Goal: Navigation & Orientation: Find specific page/section

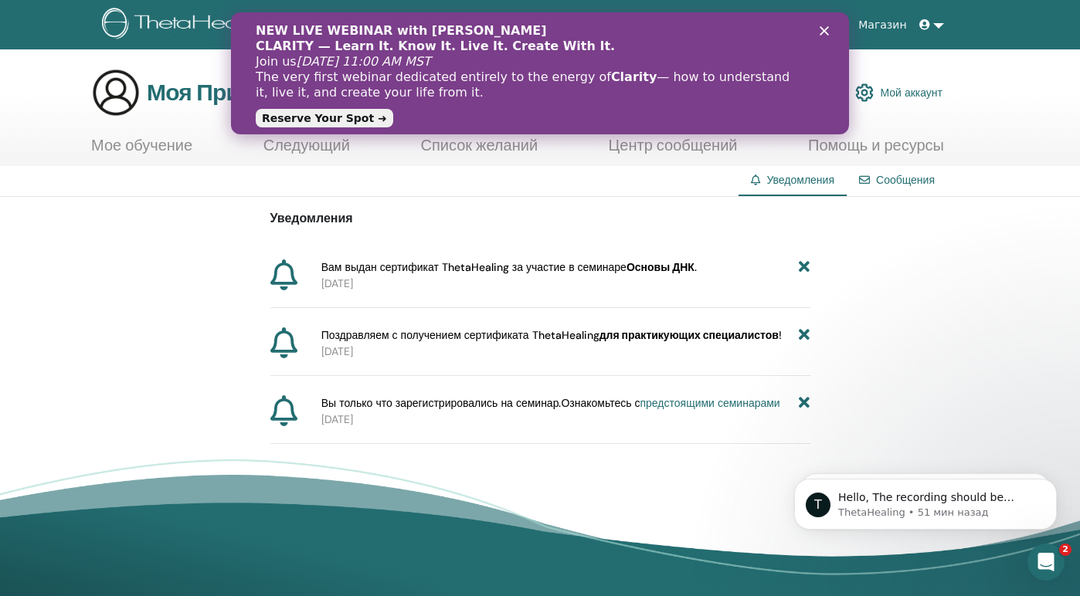
drag, startPoint x: 1081, startPoint y: 300, endPoint x: 1065, endPoint y: 295, distance: 17.1
click at [1065, 295] on html "О нас Курсы и семинары Сертификация истории успеха Ресурсы Магазин ID IRINA DAN…" at bounding box center [540, 298] width 1080 height 596
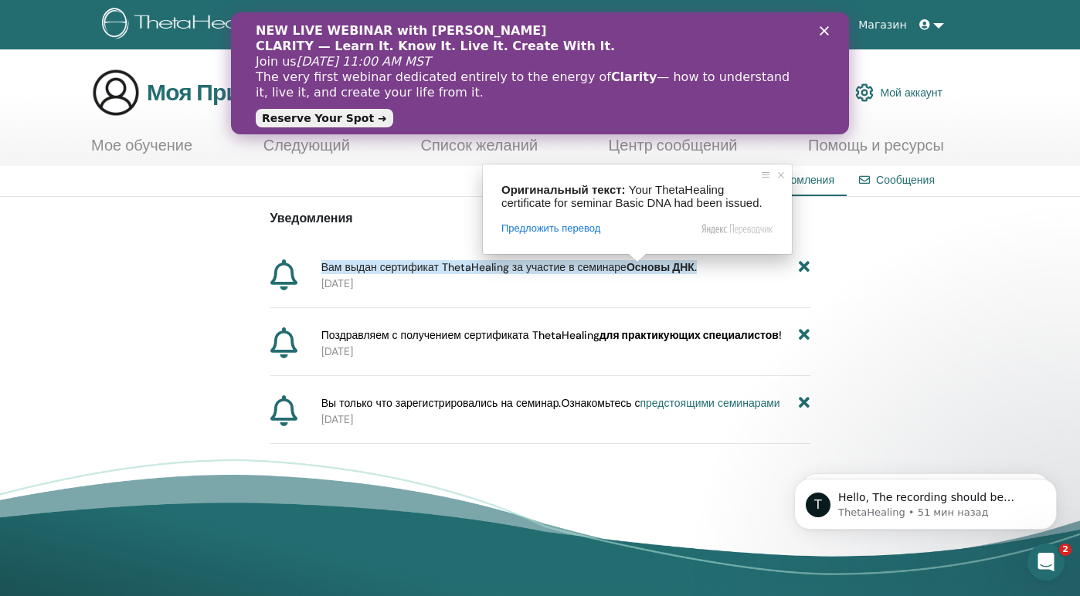
click at [637, 270] on ya-tr-span "Основы ДНК" at bounding box center [660, 267] width 68 height 14
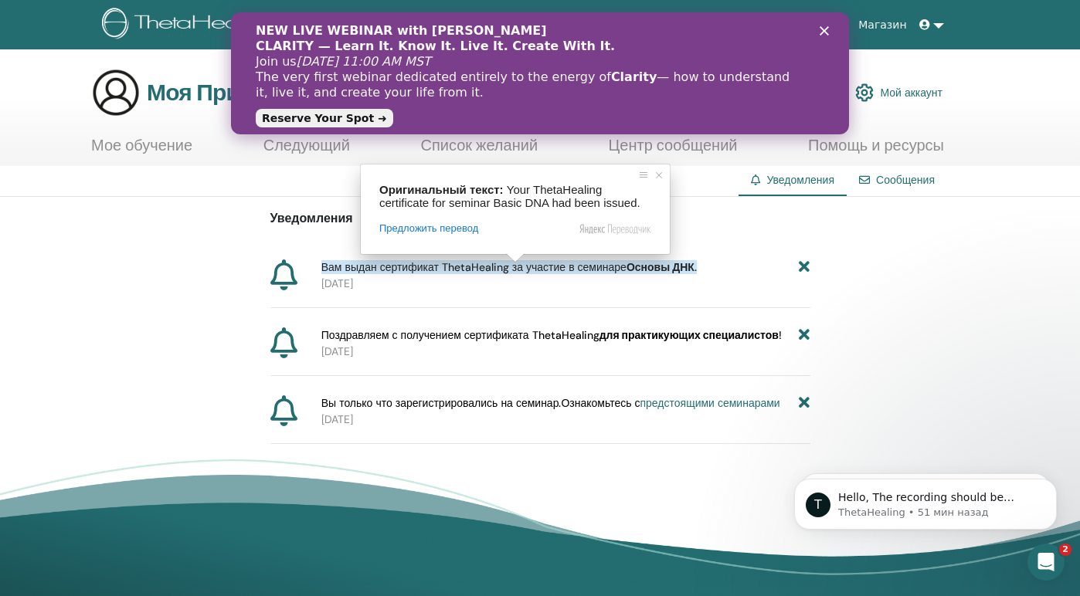
click at [518, 273] on ya-tr-span "Вам выдан сертификат ThetaHealing за участие в семинаре" at bounding box center [473, 267] width 305 height 14
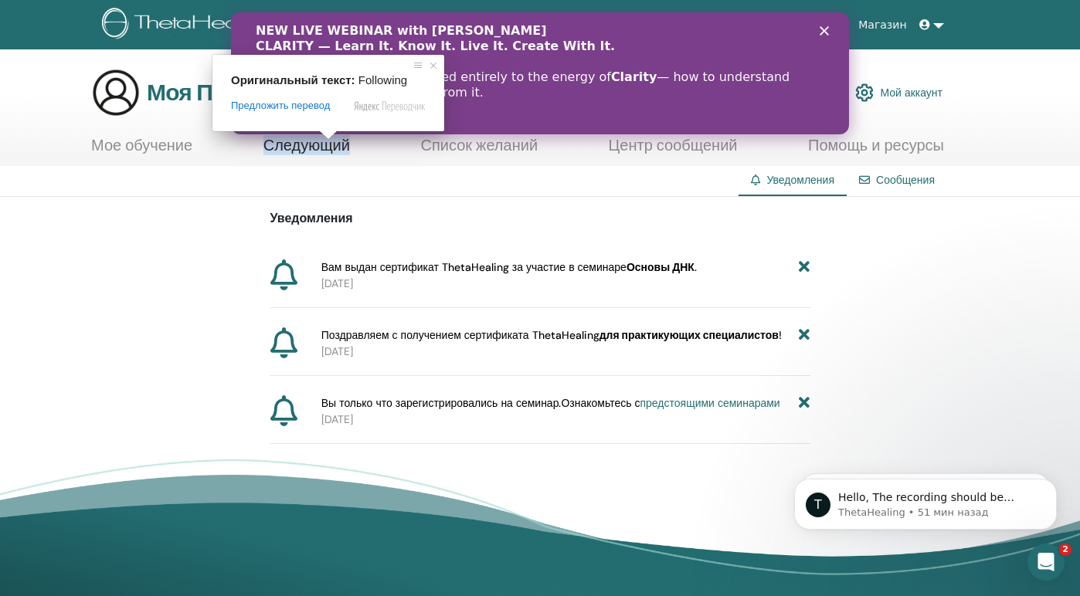
click at [327, 148] on ya-tr-span "Следующий" at bounding box center [306, 145] width 87 height 20
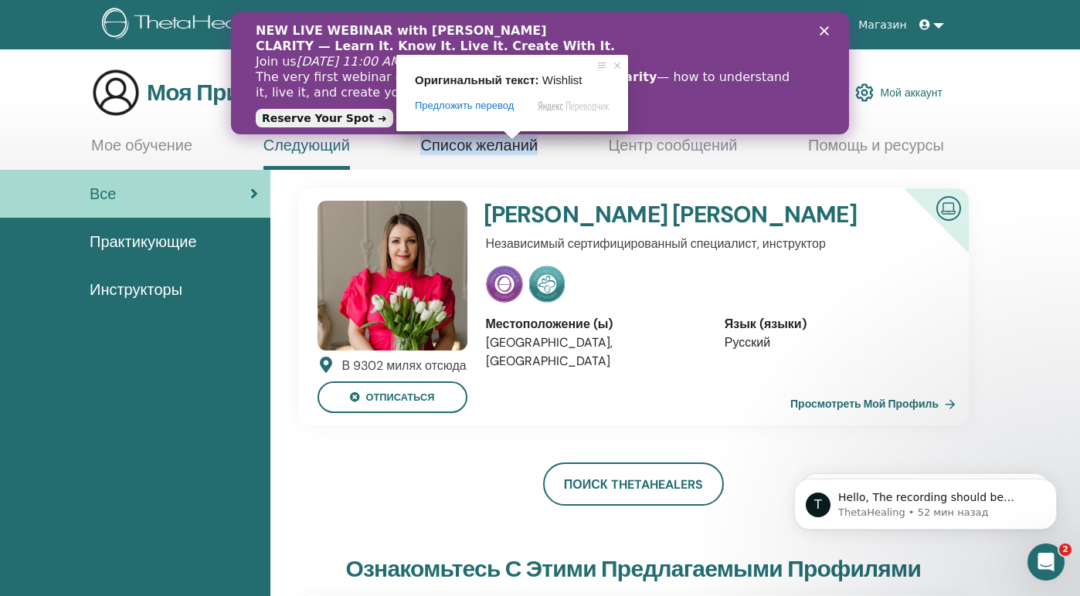
click at [514, 144] on ya-tr-span "Список желаний" at bounding box center [478, 145] width 117 height 20
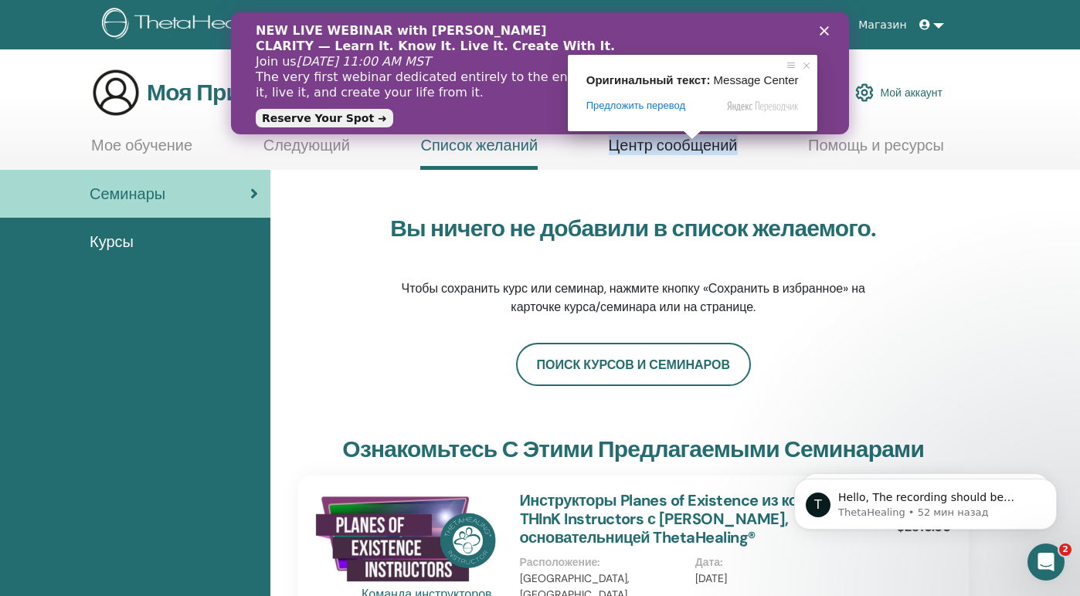
click at [691, 148] on ya-tr-span "Центр сообщений" at bounding box center [673, 145] width 129 height 20
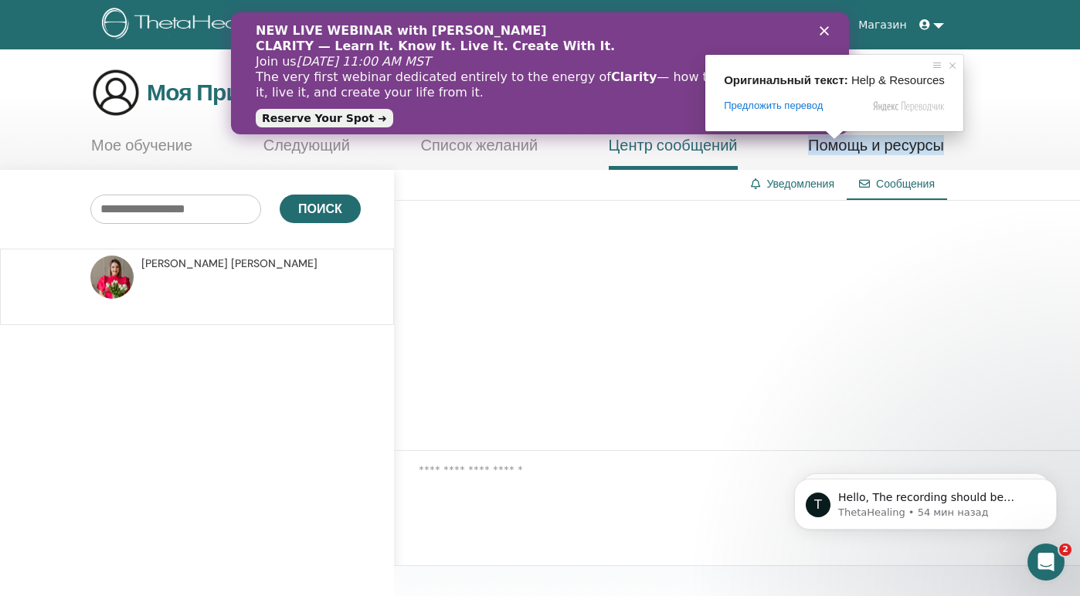
click at [850, 151] on ya-tr-span "Помощь и ресурсы" at bounding box center [876, 145] width 136 height 20
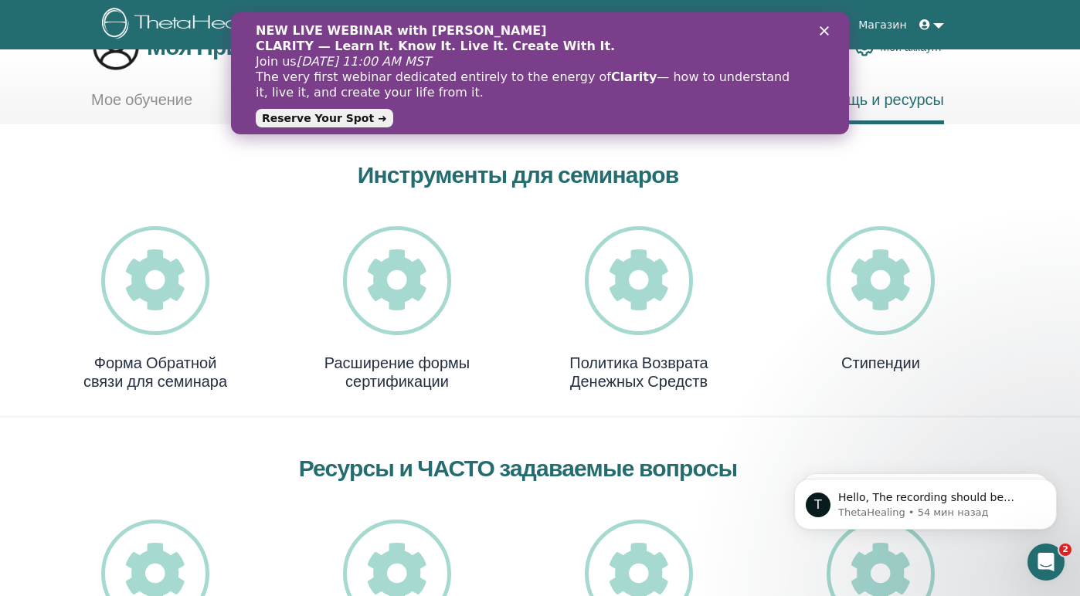
scroll to position [25, 0]
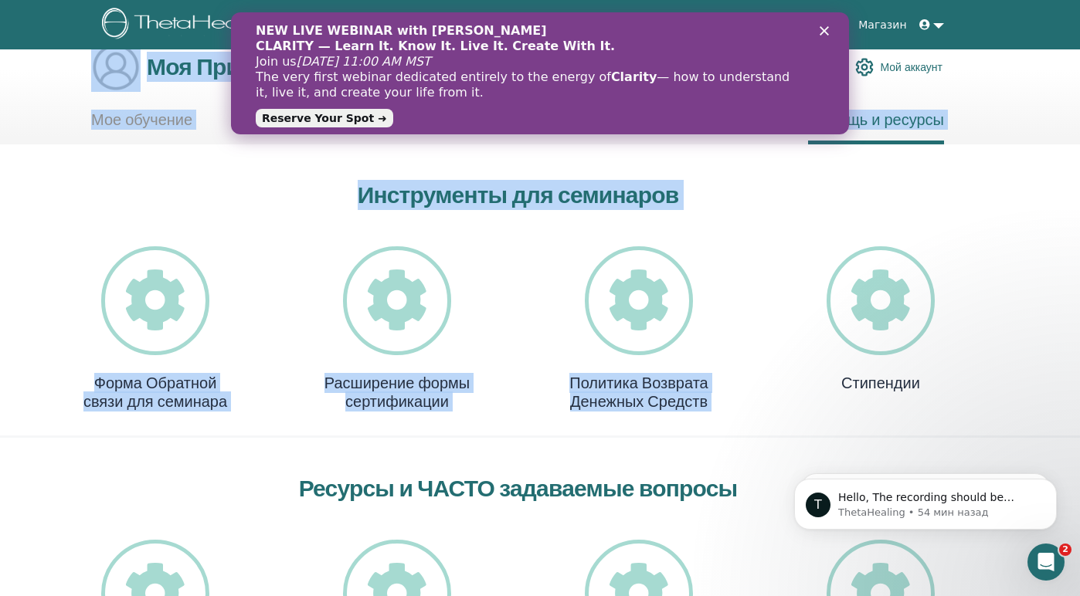
drag, startPoint x: 1054, startPoint y: 113, endPoint x: 1052, endPoint y: 25, distance: 88.1
click at [1052, 25] on body "О нас Курсы и семинары Сертификация истории успеха Ресурсы Магазин ID IRINA DAN…" at bounding box center [540, 273] width 1080 height 596
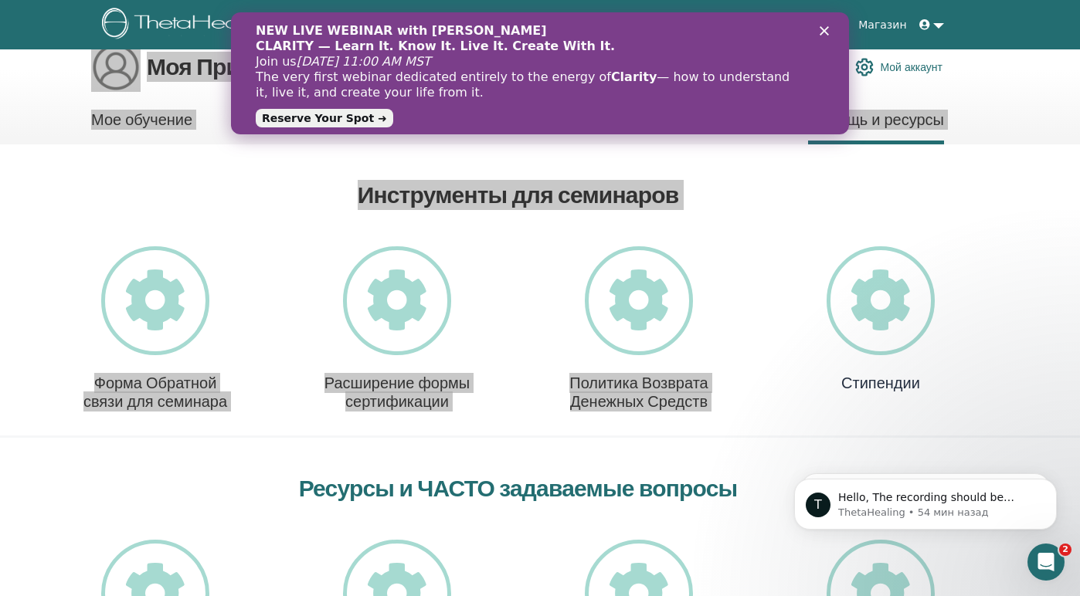
click at [821, 32] on icon "Закрыть" at bounding box center [824, 30] width 9 height 9
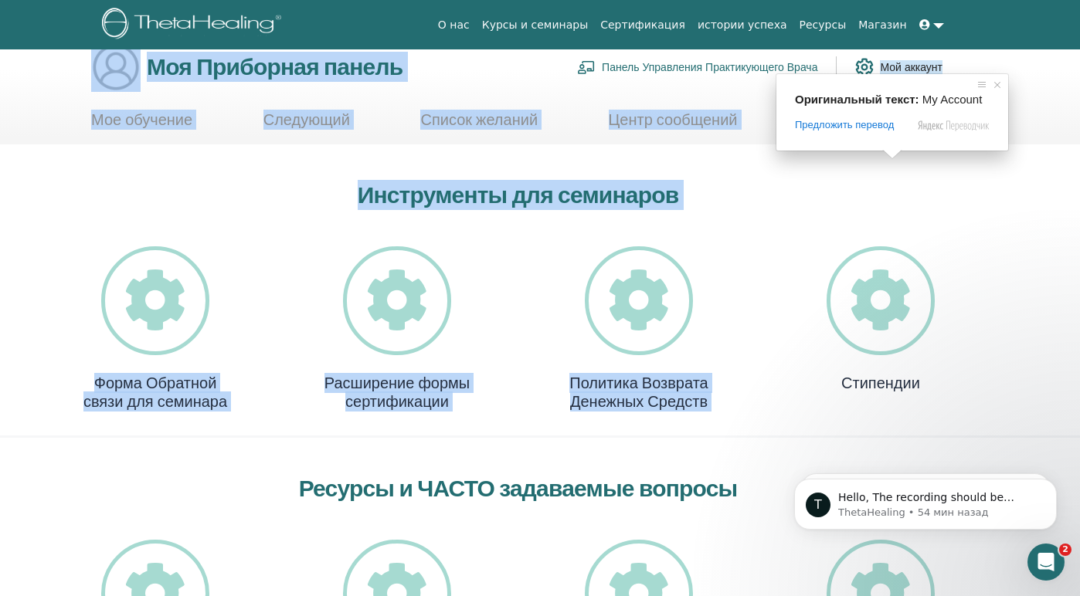
click at [901, 66] on ya-tr-span "Мой аккаунт" at bounding box center [911, 67] width 63 height 14
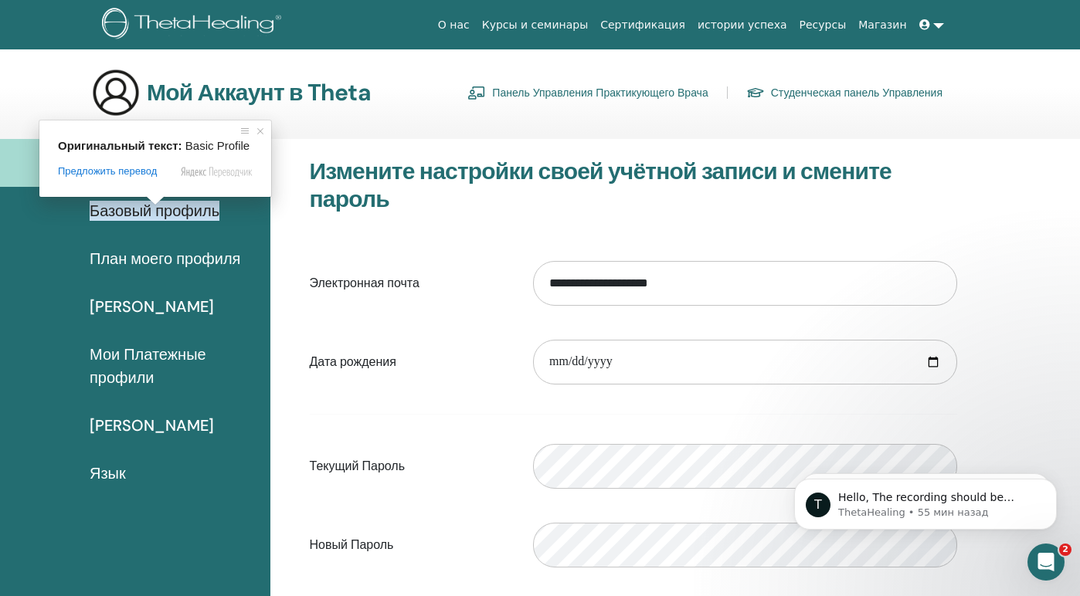
click at [155, 212] on ya-tr-span "Базовый профиль" at bounding box center [155, 211] width 130 height 20
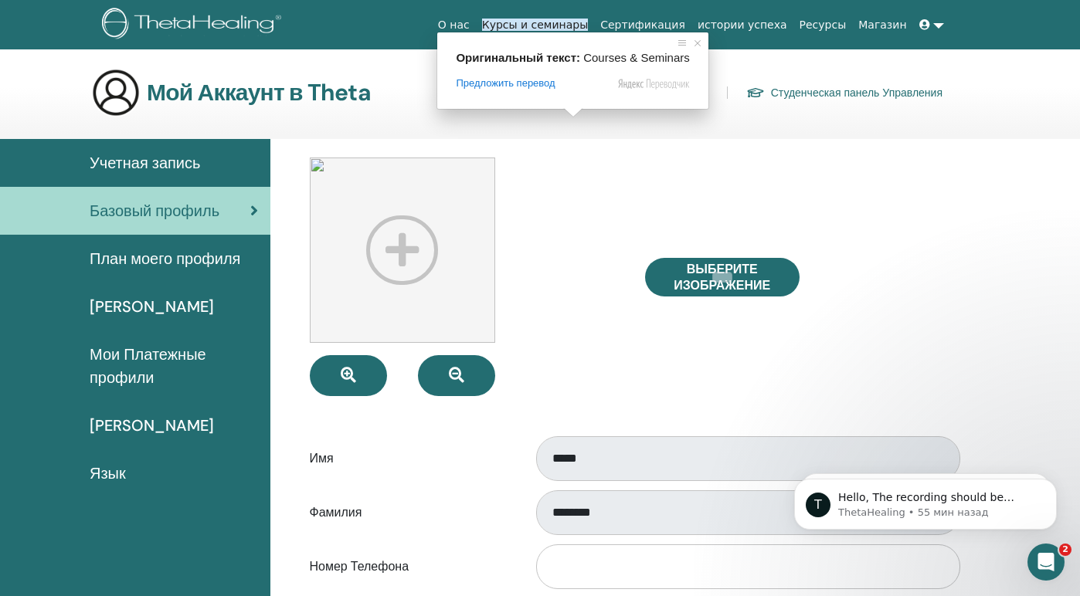
click at [565, 26] on ya-tr-span "Курсы и семинары" at bounding box center [535, 25] width 107 height 12
